Goal: Information Seeking & Learning: Learn about a topic

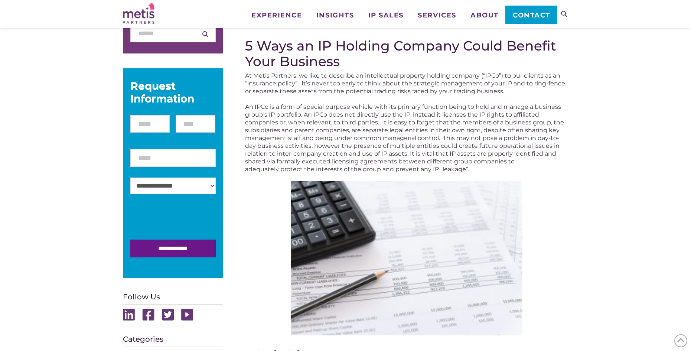
scroll to position [148, 0]
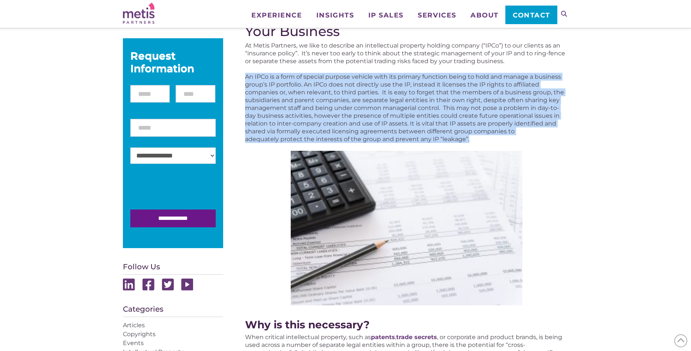
drag, startPoint x: 245, startPoint y: 76, endPoint x: 473, endPoint y: 136, distance: 236.0
click at [473, 136] on p "An IPCo is a form of special purpose vehicle with its primary function being to…" at bounding box center [406, 108] width 323 height 70
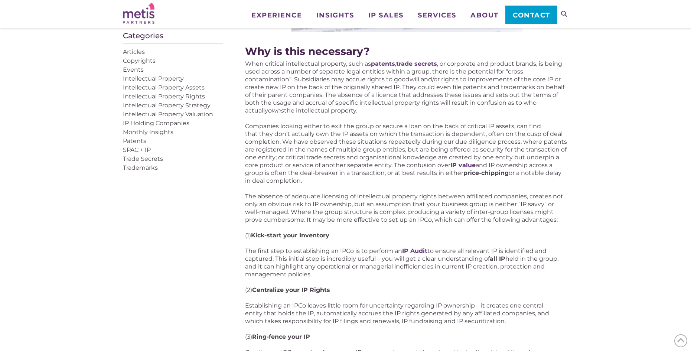
scroll to position [371, 0]
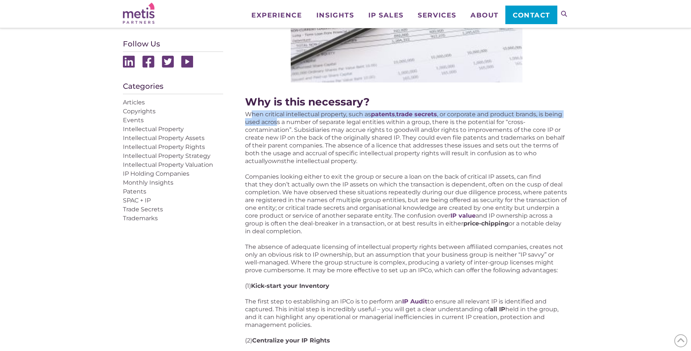
drag, startPoint x: 249, startPoint y: 114, endPoint x: 276, endPoint y: 124, distance: 28.3
click at [276, 124] on p "When critical intellectual property, such as patents , trade secrets , or corpo…" at bounding box center [406, 137] width 323 height 55
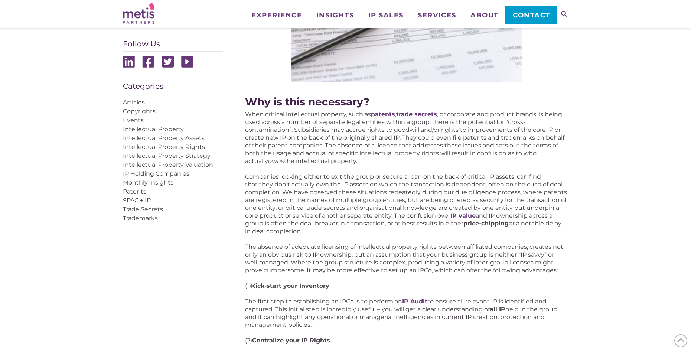
click at [284, 135] on p "When critical intellectual property, such as patents , trade secrets , or corpo…" at bounding box center [406, 137] width 323 height 55
drag, startPoint x: 246, startPoint y: 114, endPoint x: 317, endPoint y: 230, distance: 136.1
click at [317, 230] on div "5 Ways an IP Holding Company Could Benefit Your Business At Metis Partners, we …" at bounding box center [406, 201] width 323 height 832
click at [302, 221] on p "Companies looking either to exit the group or secure a loan on the back of crit…" at bounding box center [406, 204] width 323 height 62
drag, startPoint x: 254, startPoint y: 179, endPoint x: 316, endPoint y: 231, distance: 80.9
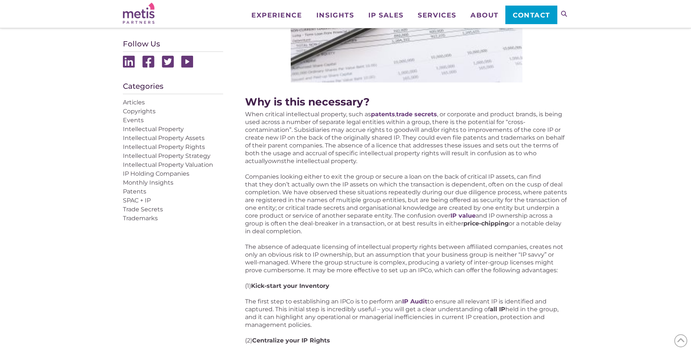
click at [316, 231] on p "Companies looking either to exit the group or secure a loan on the back of crit…" at bounding box center [406, 204] width 323 height 62
click at [312, 231] on p "Companies looking either to exit the group or secure a loan on the back of crit…" at bounding box center [406, 204] width 323 height 62
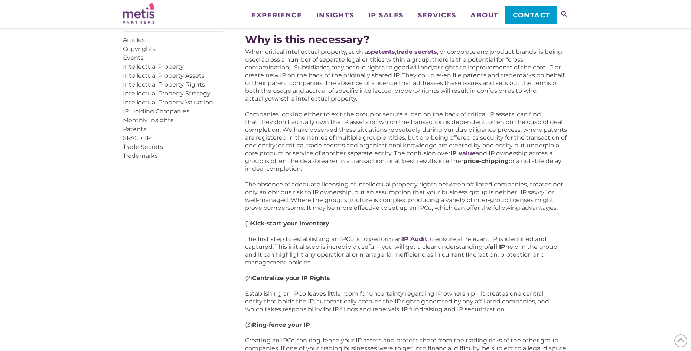
scroll to position [445, 0]
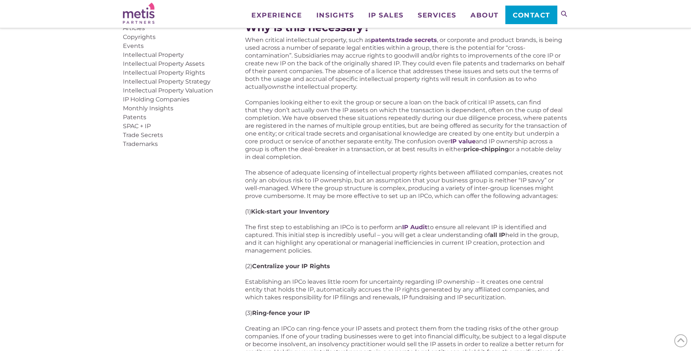
drag, startPoint x: 245, startPoint y: 171, endPoint x: 558, endPoint y: 199, distance: 314.0
click at [558, 199] on p "The absence of adequate licensing of intellectual property rights between affil…" at bounding box center [406, 183] width 323 height 31
click at [584, 188] on div "Articles, IP Holding Companies 5 Ways an IP Holding Company Could Benefit Your …" at bounding box center [345, 186] width 691 height 1058
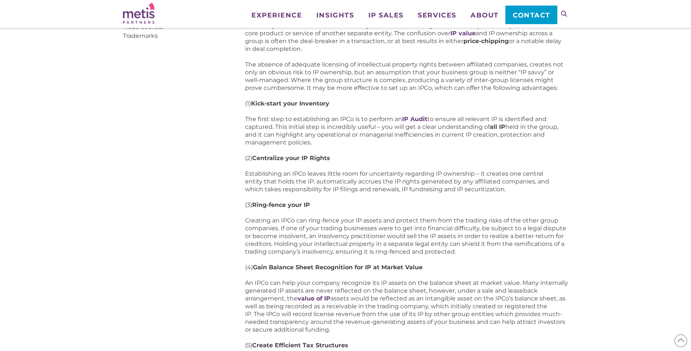
scroll to position [557, 0]
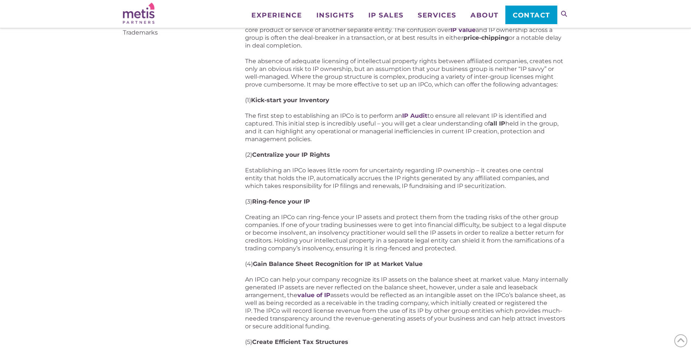
drag, startPoint x: 245, startPoint y: 115, endPoint x: 315, endPoint y: 137, distance: 74.4
click at [315, 137] on div "Articles, IP Holding Companies 5 Ways an IP Holding Company Could Benefit Your …" at bounding box center [345, 74] width 445 height 1058
click at [229, 132] on div "Articles, IP Holding Companies 5 Ways an IP Holding Company Could Benefit Your …" at bounding box center [345, 74] width 445 height 1058
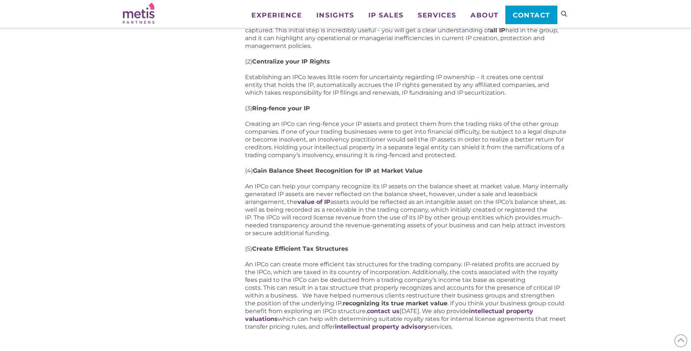
scroll to position [668, 0]
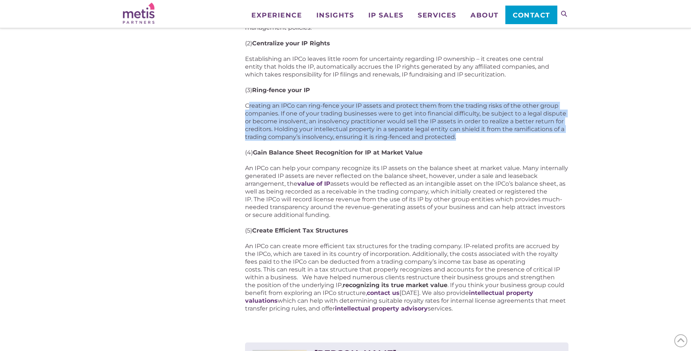
drag, startPoint x: 247, startPoint y: 107, endPoint x: 458, endPoint y: 135, distance: 212.6
click at [458, 135] on p "Creating an IPCo can ring-fence your IP assets and protect them from the tradin…" at bounding box center [406, 121] width 323 height 39
click at [463, 135] on p "Creating an IPCo can ring-fence your IP assets and protect them from the tradin…" at bounding box center [406, 121] width 323 height 39
drag, startPoint x: 473, startPoint y: 135, endPoint x: 224, endPoint y: 105, distance: 250.7
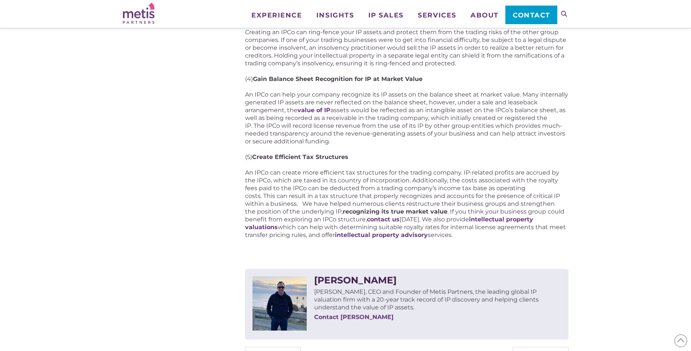
scroll to position [742, 0]
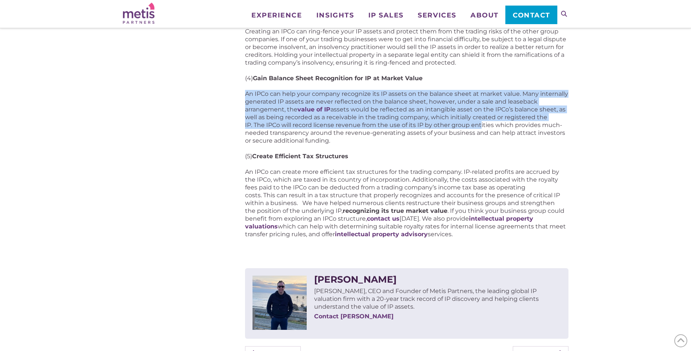
drag, startPoint x: 245, startPoint y: 94, endPoint x: 479, endPoint y: 124, distance: 236.0
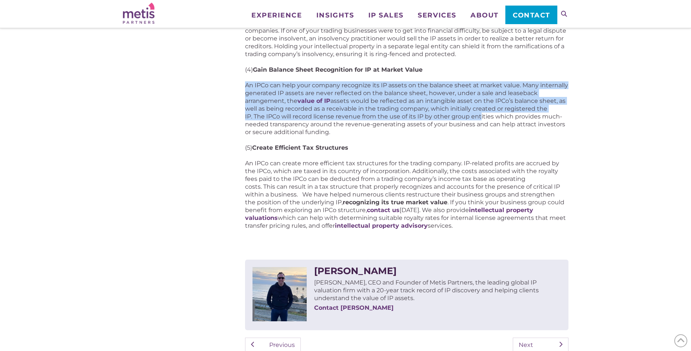
scroll to position [557, 0]
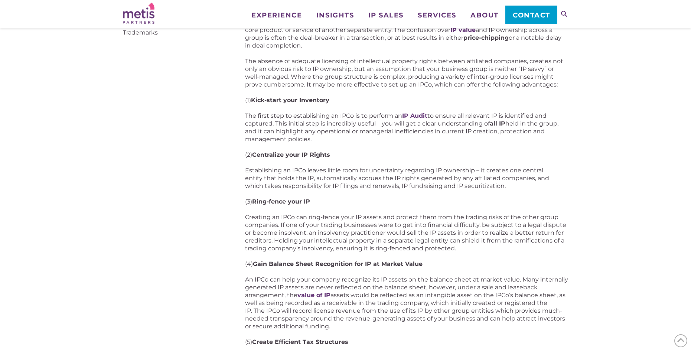
click at [266, 118] on p "The first step to establishing an IPCo is to perform an IP Audit to ensure all …" at bounding box center [406, 127] width 323 height 31
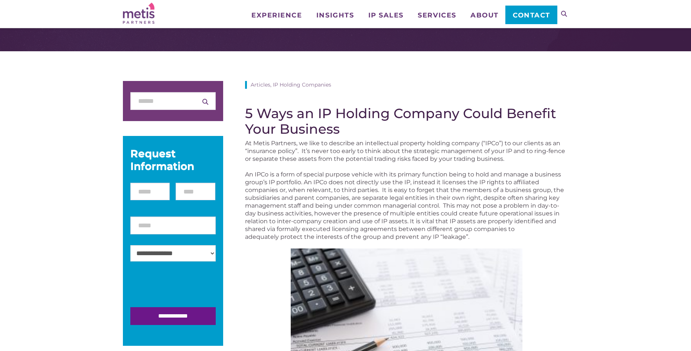
scroll to position [0, 0]
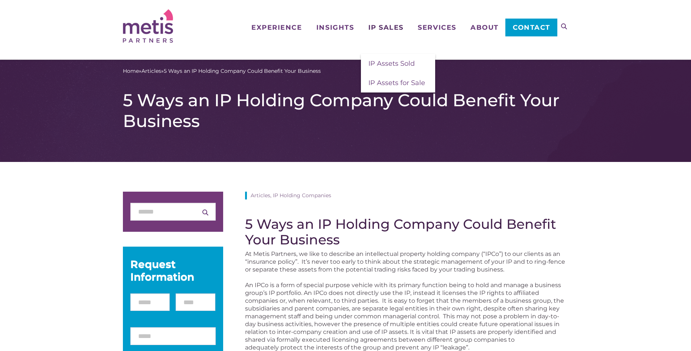
click at [384, 25] on span "IP Sales" at bounding box center [385, 27] width 35 height 7
click at [393, 62] on span "IP Assets Sold" at bounding box center [391, 63] width 46 height 8
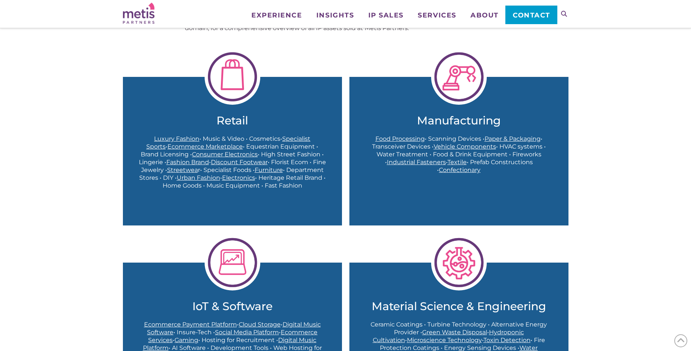
scroll to position [223, 0]
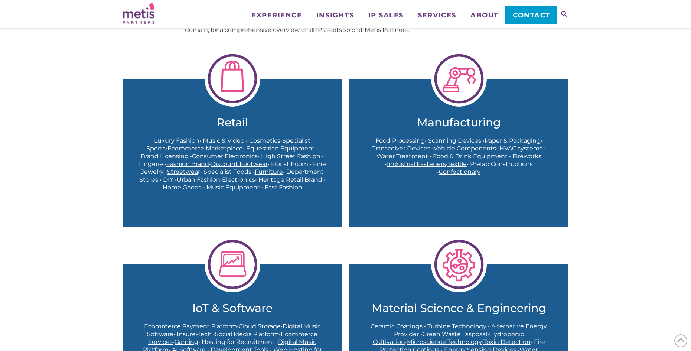
click at [383, 140] on span "Food Processing" at bounding box center [399, 140] width 49 height 7
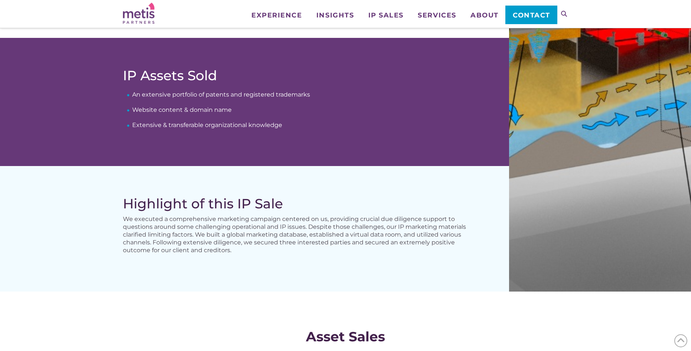
scroll to position [371, 0]
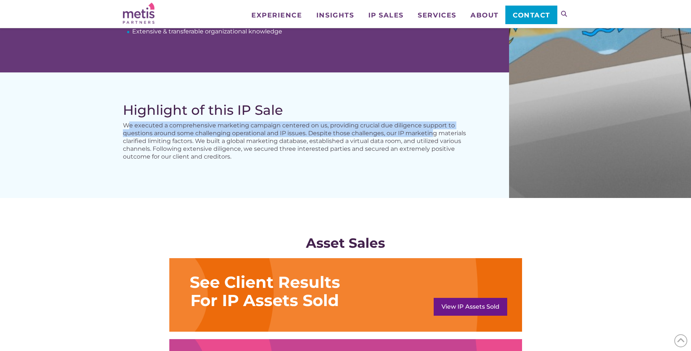
drag, startPoint x: 129, startPoint y: 127, endPoint x: 434, endPoint y: 131, distance: 305.4
click at [434, 131] on p "We executed a comprehensive marketing campaign centered on us, providing crucia…" at bounding box center [301, 140] width 357 height 39
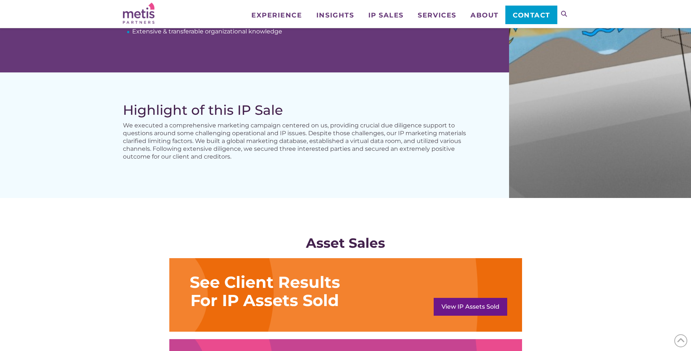
click at [293, 151] on p "We executed a comprehensive marketing campaign centered on us, providing crucia…" at bounding box center [301, 140] width 357 height 39
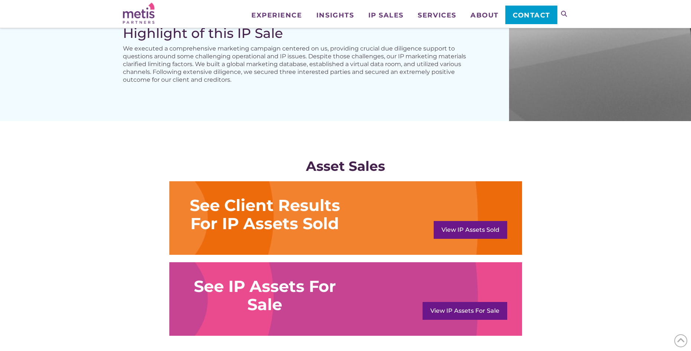
scroll to position [557, 0]
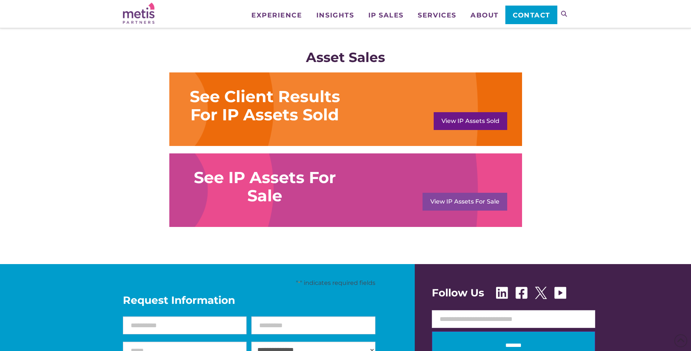
click at [465, 197] on link "View IP Assets For Sale" at bounding box center [464, 202] width 85 height 18
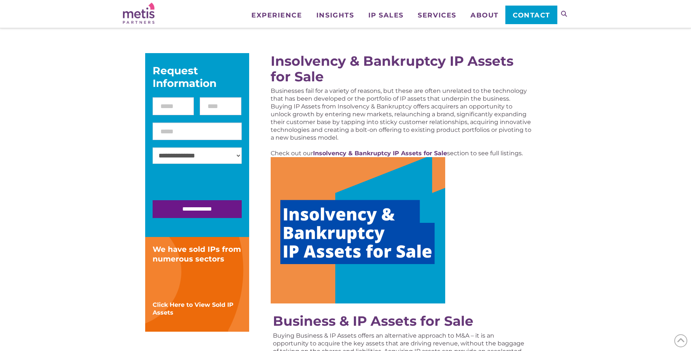
scroll to position [74, 0]
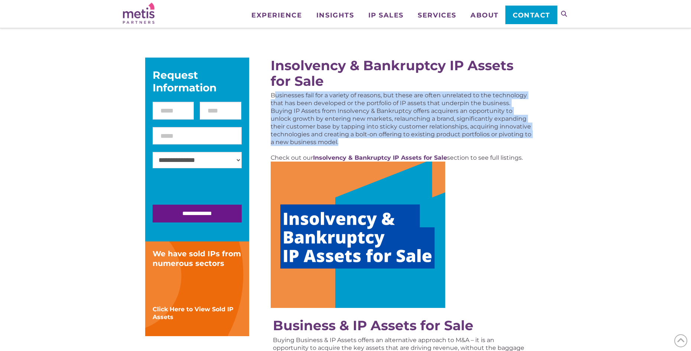
drag, startPoint x: 287, startPoint y: 97, endPoint x: 369, endPoint y: 139, distance: 92.4
click at [369, 139] on p "Businesses fail for a variety of reasons, but these are often unrelated to the …" at bounding box center [400, 118] width 261 height 55
click at [342, 132] on p "Businesses fail for a variety of reasons, but these are often unrelated to the …" at bounding box center [400, 118] width 261 height 55
drag, startPoint x: 270, startPoint y: 94, endPoint x: 354, endPoint y: 139, distance: 95.6
click at [354, 139] on div "Insolvency & Bankruptcy IP Assets for Sale Businesses fail for a variety of rea…" at bounding box center [401, 109] width 268 height 111
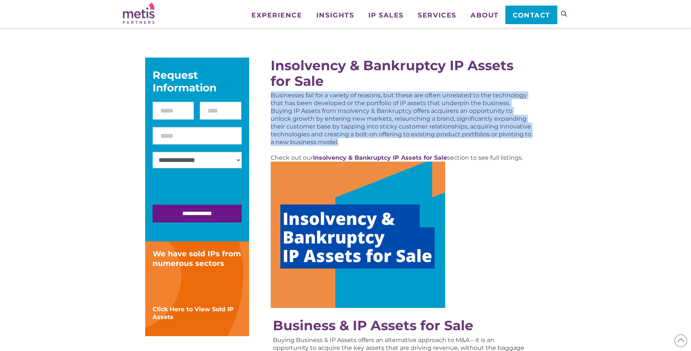
click at [371, 140] on p "Businesses fail for a variety of reasons, but these are often unrelated to the …" at bounding box center [400, 118] width 261 height 55
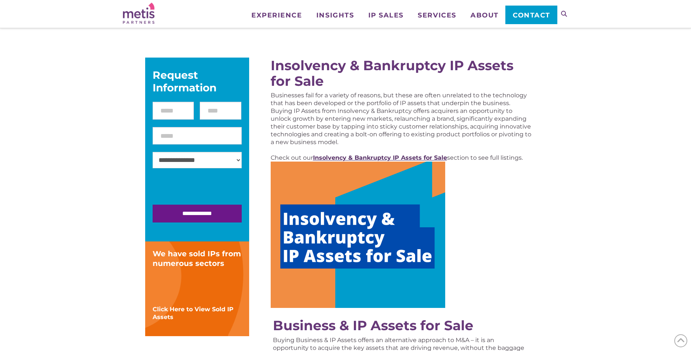
click at [385, 155] on strong "Insolvency & Bankruptcy IP Assets for Sale" at bounding box center [380, 157] width 134 height 7
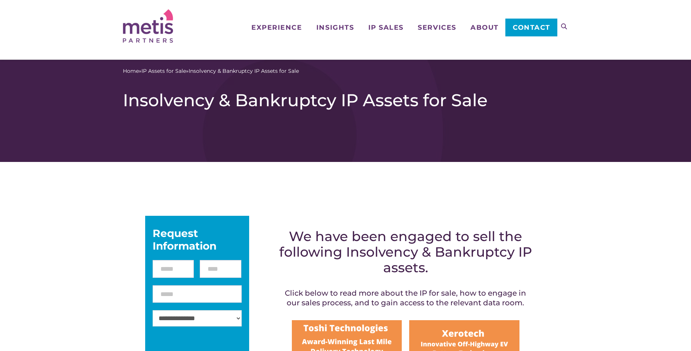
scroll to position [148, 0]
